Goal: Information Seeking & Learning: Learn about a topic

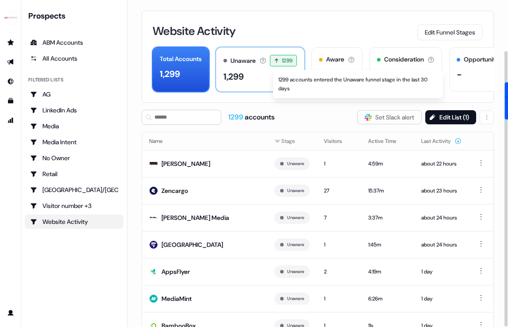
scroll to position [60, 0]
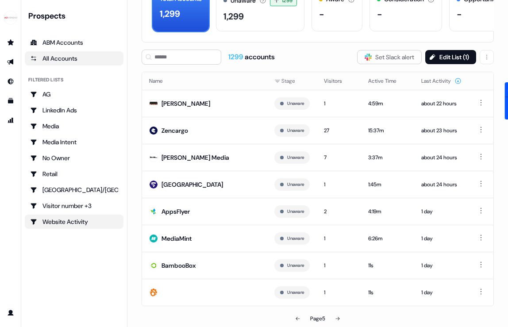
click at [51, 53] on link "All Accounts" at bounding box center [74, 58] width 99 height 14
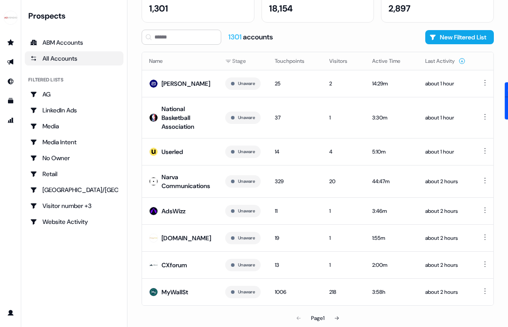
scroll to position [62, 0]
click at [446, 60] on button "Last Activity" at bounding box center [445, 61] width 40 height 16
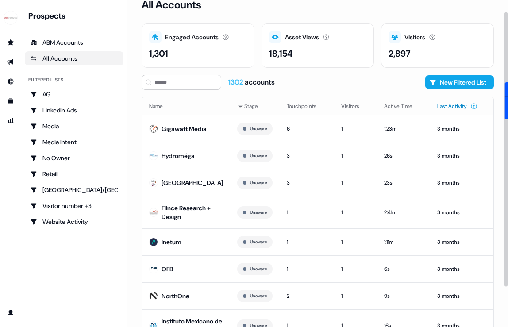
click at [437, 102] on button "Last Activity" at bounding box center [457, 106] width 40 height 16
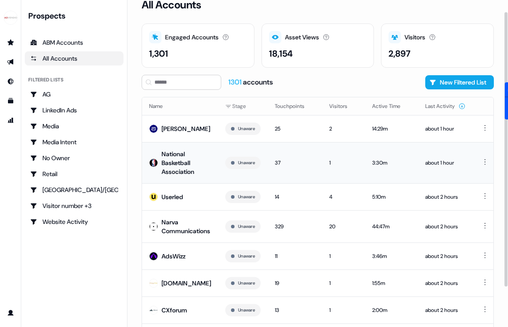
click at [173, 169] on div "National Basketball Association" at bounding box center [187, 163] width 50 height 27
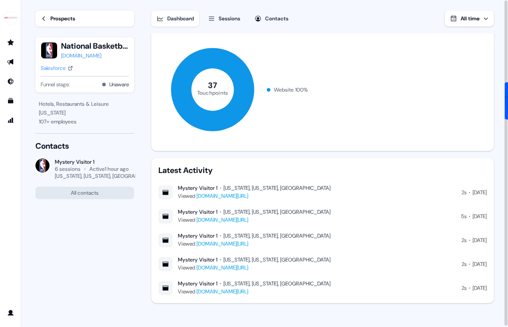
scroll to position [1, 0]
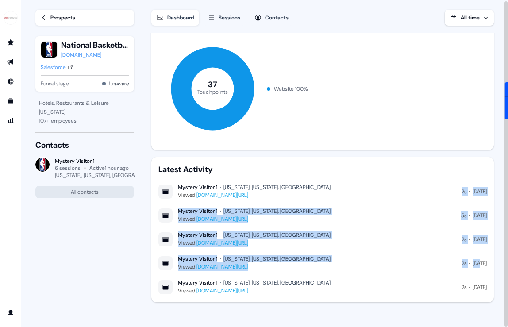
drag, startPoint x: 453, startPoint y: 192, endPoint x: 480, endPoint y: 262, distance: 75.4
click at [480, 262] on div "Mystery Visitor 1 [US_STATE], [US_STATE], [GEOGRAPHIC_DATA] Viewed [DOMAIN_NAME…" at bounding box center [322, 240] width 328 height 112
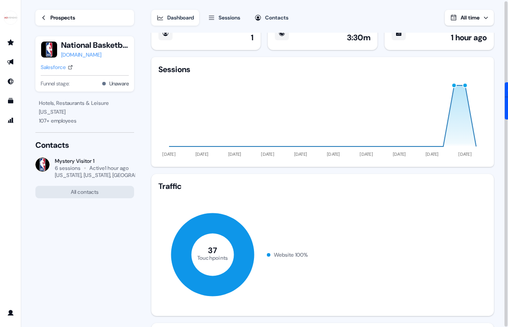
scroll to position [11, 0]
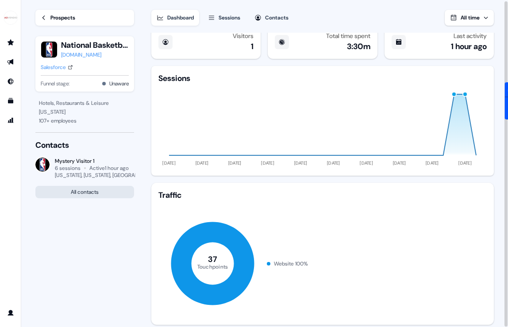
click at [108, 195] on button "All contacts" at bounding box center [84, 192] width 99 height 12
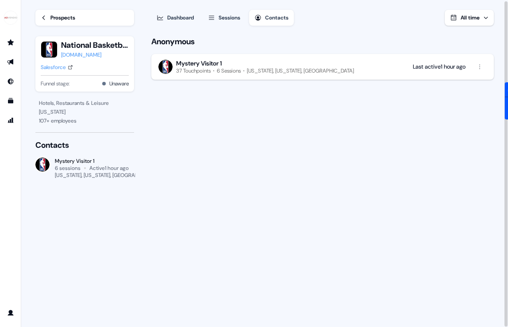
click at [166, 60] on img at bounding box center [165, 67] width 14 height 14
